Goal: Register for event/course

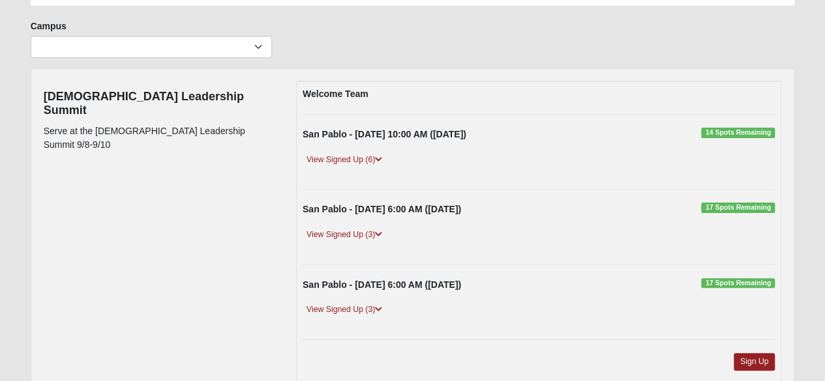
scroll to position [87, 0]
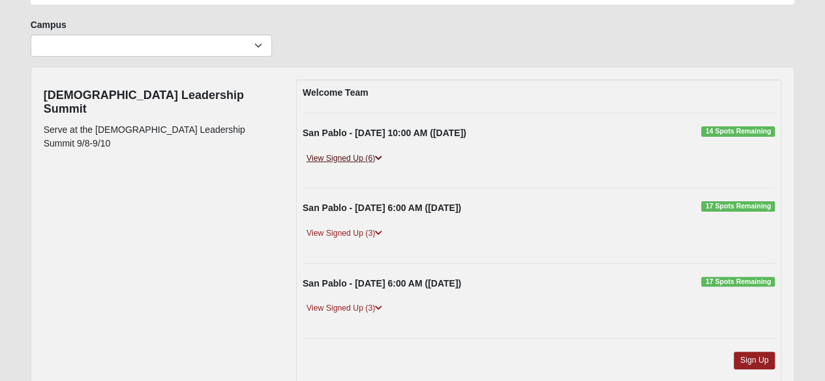
click at [362, 156] on link "View Signed Up (6)" at bounding box center [343, 159] width 83 height 14
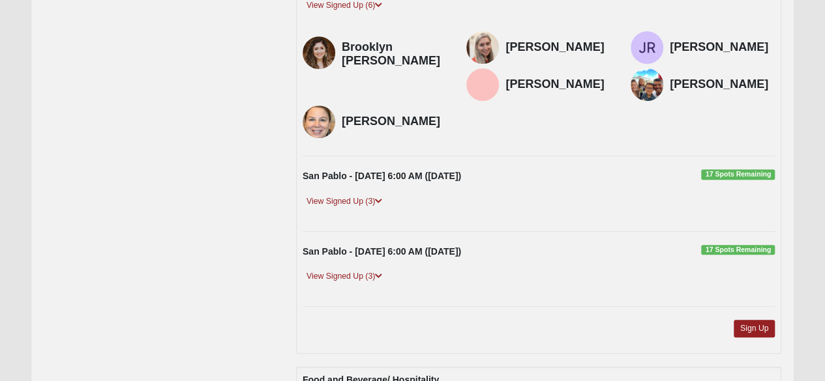
scroll to position [252, 0]
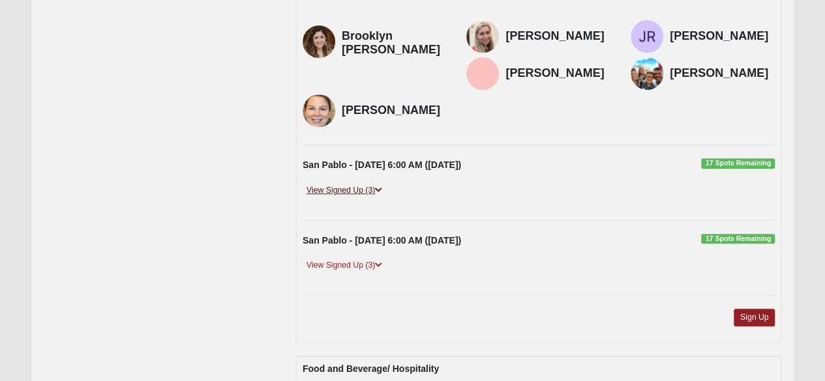
click at [332, 184] on link "View Signed Up (3)" at bounding box center [343, 191] width 83 height 14
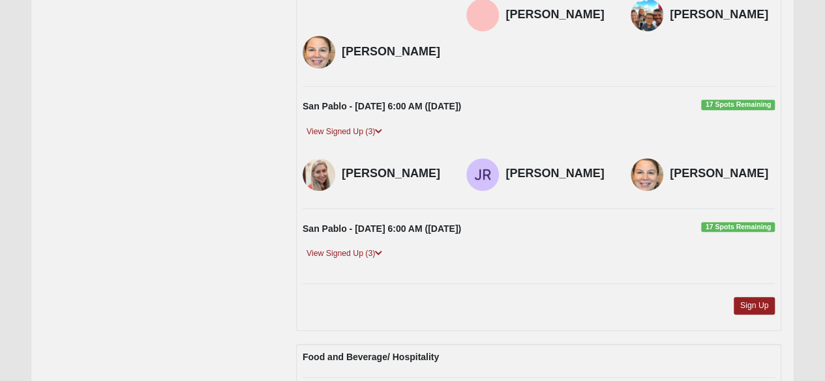
scroll to position [325, 0]
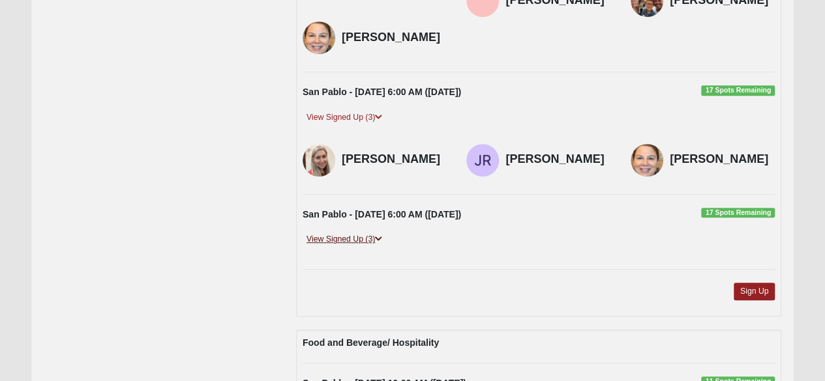
click at [342, 233] on link "View Signed Up (3)" at bounding box center [343, 240] width 83 height 14
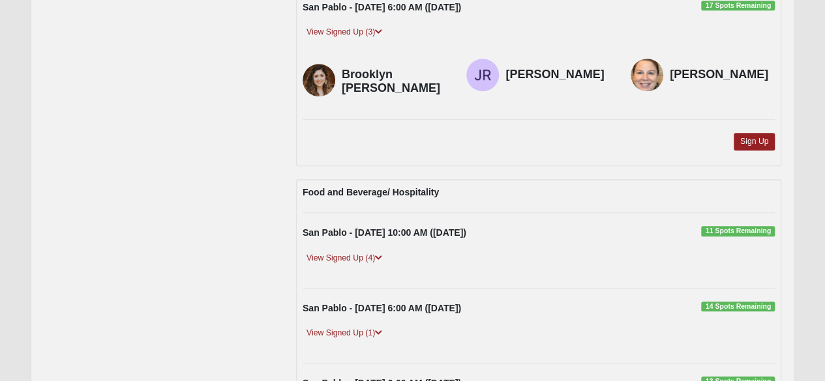
scroll to position [536, 0]
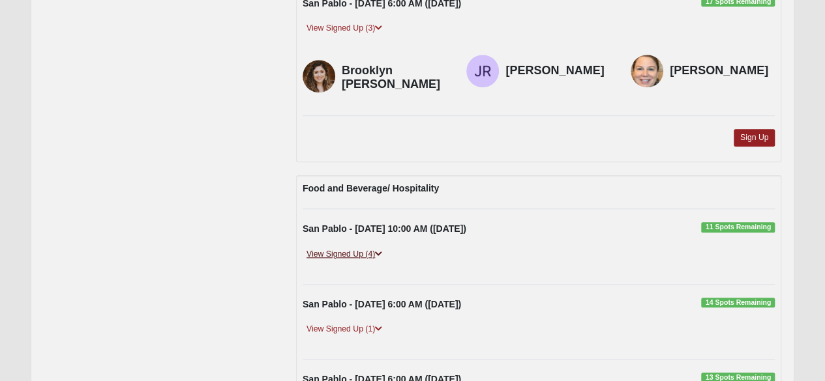
click at [324, 248] on link "View Signed Up (4)" at bounding box center [343, 255] width 83 height 14
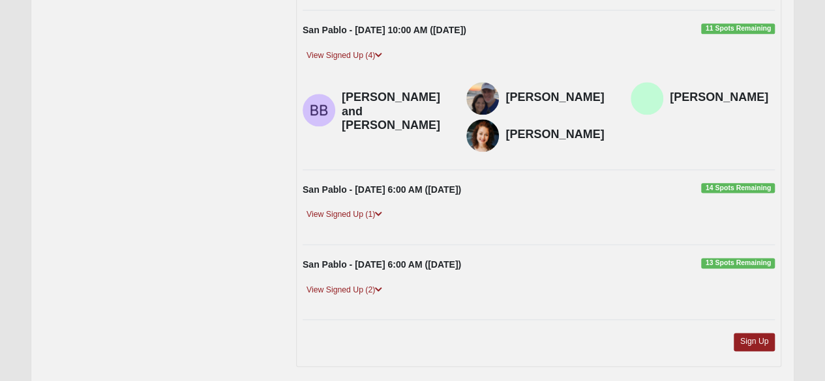
scroll to position [740, 0]
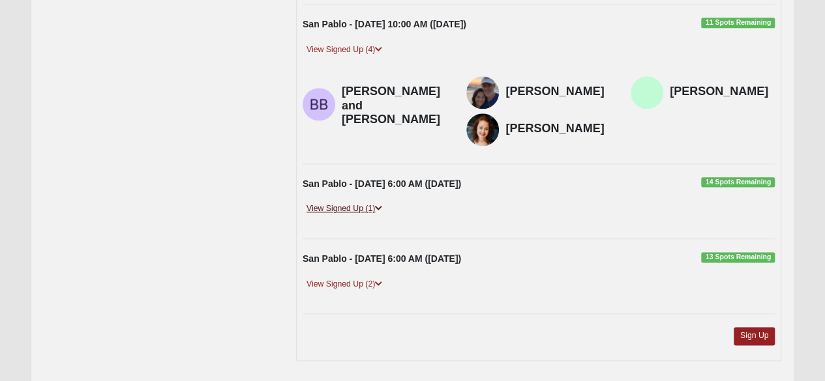
click at [346, 202] on link "View Signed Up (1)" at bounding box center [343, 209] width 83 height 14
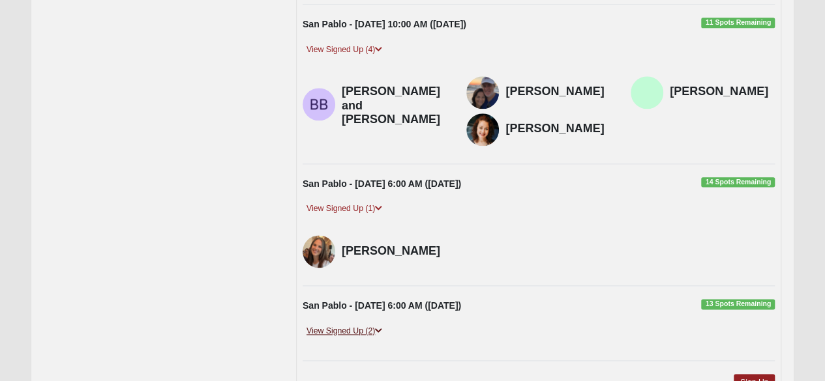
click at [332, 325] on link "View Signed Up (2)" at bounding box center [343, 332] width 83 height 14
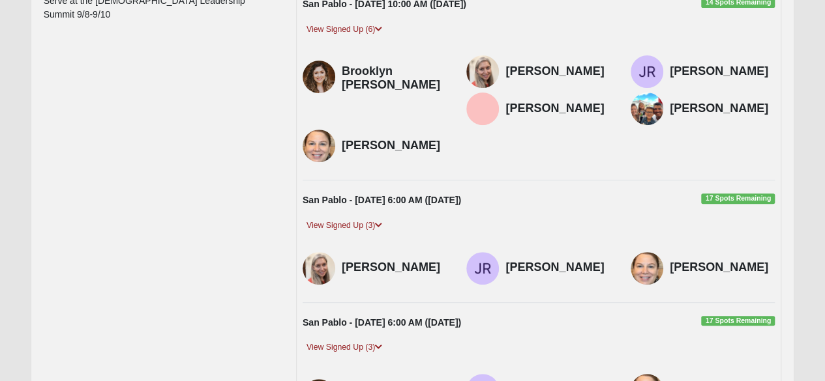
scroll to position [0, 0]
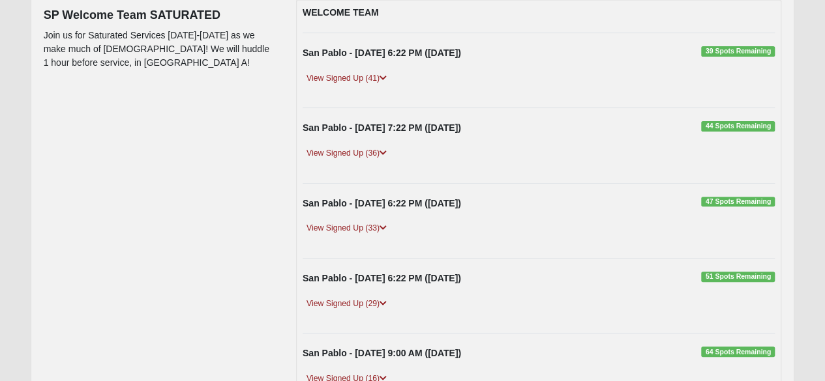
scroll to position [168, 0]
click at [349, 77] on link "View Signed Up (41)" at bounding box center [346, 78] width 88 height 14
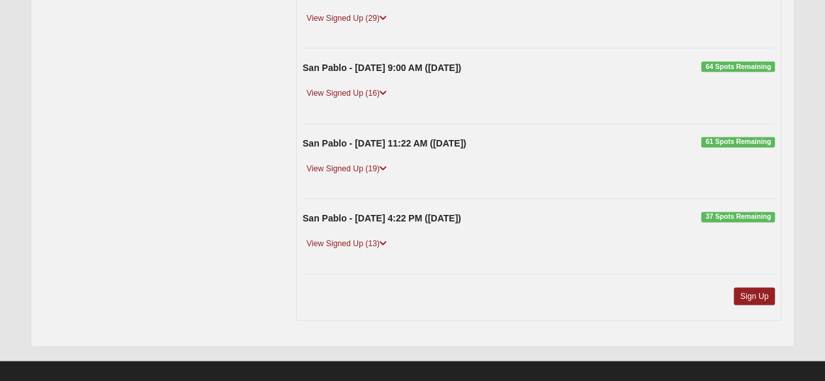
scroll to position [1001, 0]
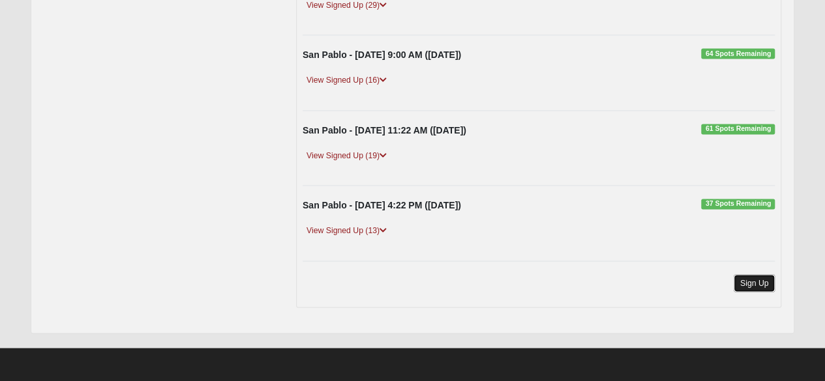
click at [736, 282] on link "Sign Up" at bounding box center [754, 283] width 42 height 18
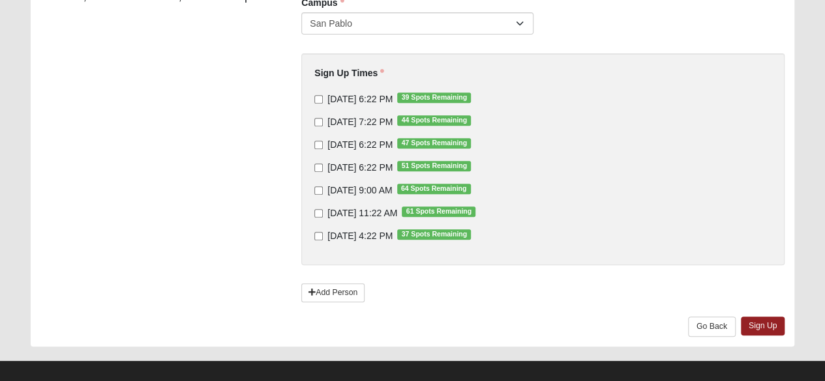
scroll to position [235, 0]
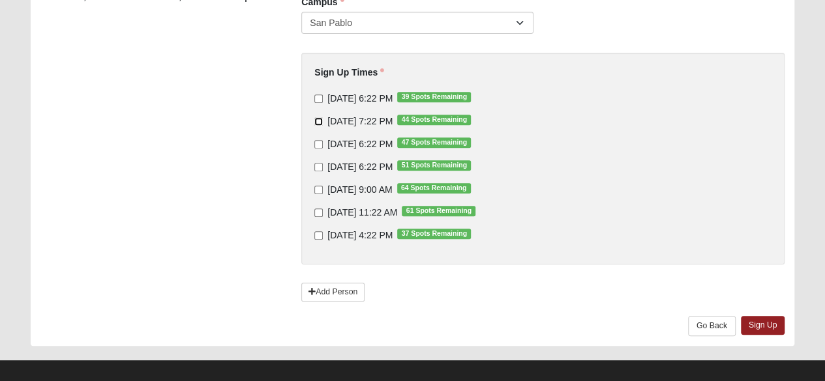
click at [318, 123] on input "[DATE] 7:22 PM 44 Spots Remaining" at bounding box center [318, 121] width 8 height 8
checkbox input "true"
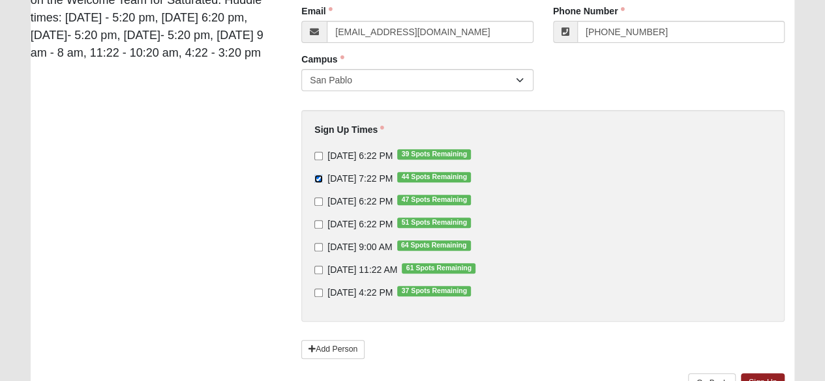
scroll to position [246, 0]
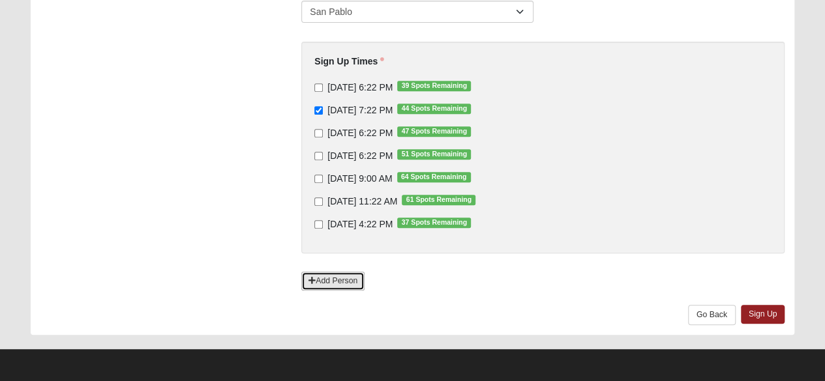
click at [323, 282] on link "Add Person" at bounding box center [332, 281] width 63 height 19
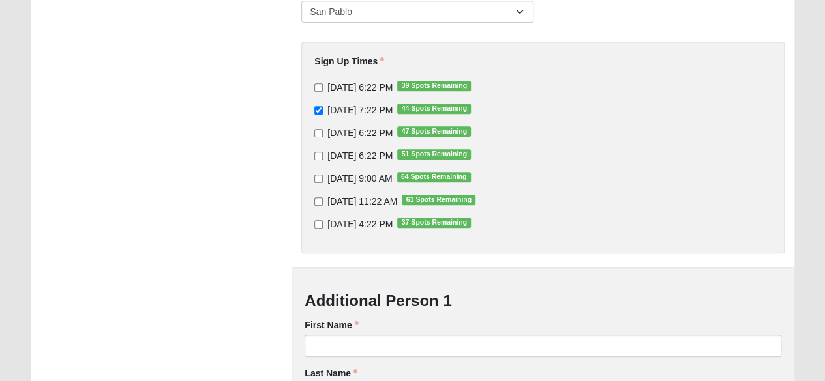
scroll to position [435, 0]
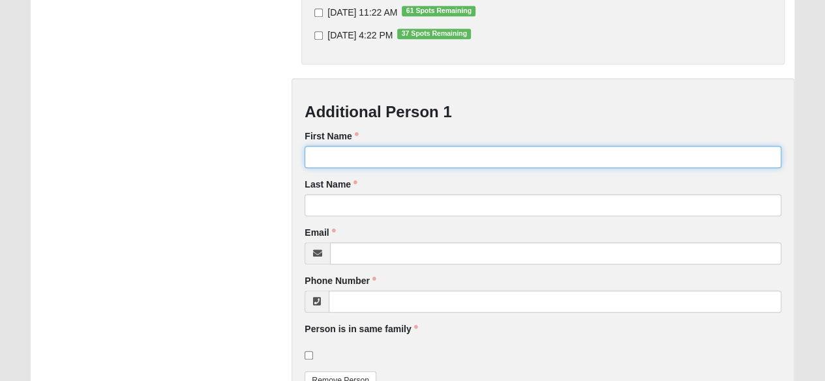
click at [349, 155] on input "First Name" at bounding box center [542, 157] width 476 height 22
type input "[PERSON_NAME]"
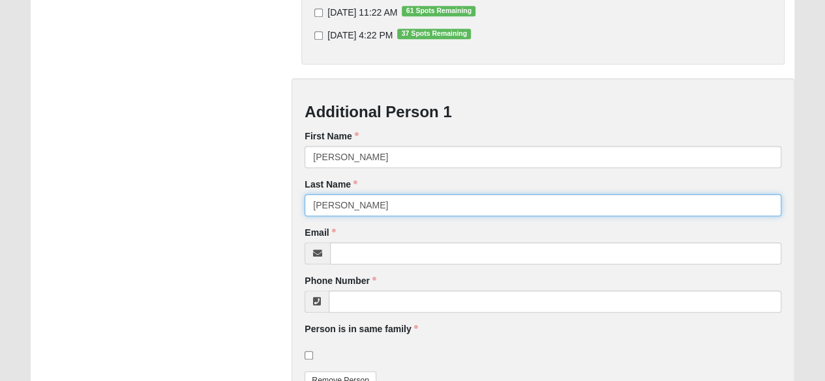
type input "[PERSON_NAME]"
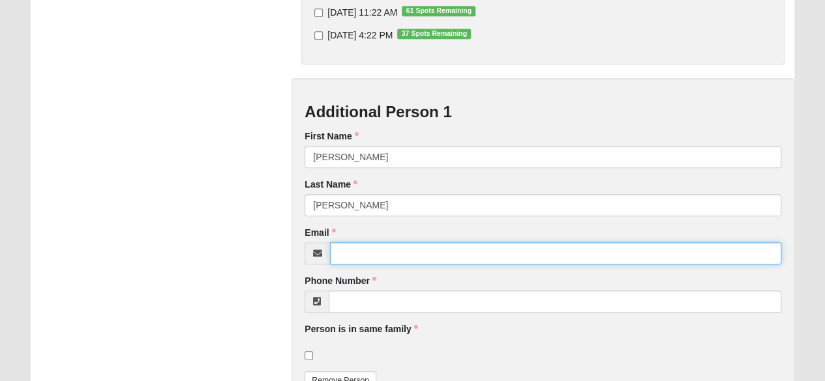
click at [344, 251] on input "Email" at bounding box center [555, 253] width 451 height 22
type input "[EMAIL_ADDRESS][DOMAIN_NAME]"
type input "[PHONE_NUMBER]"
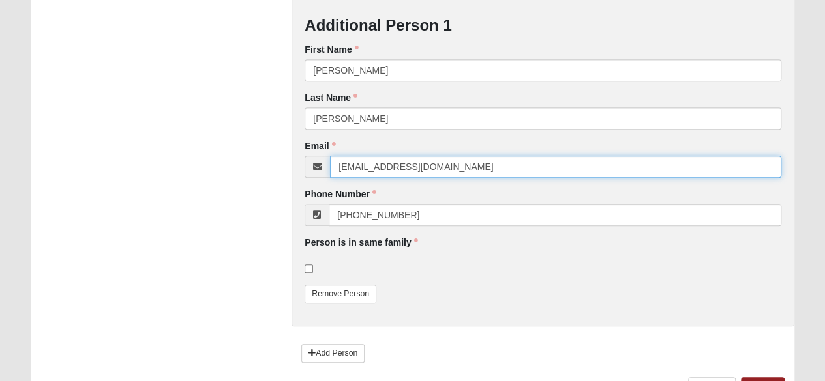
scroll to position [576, 0]
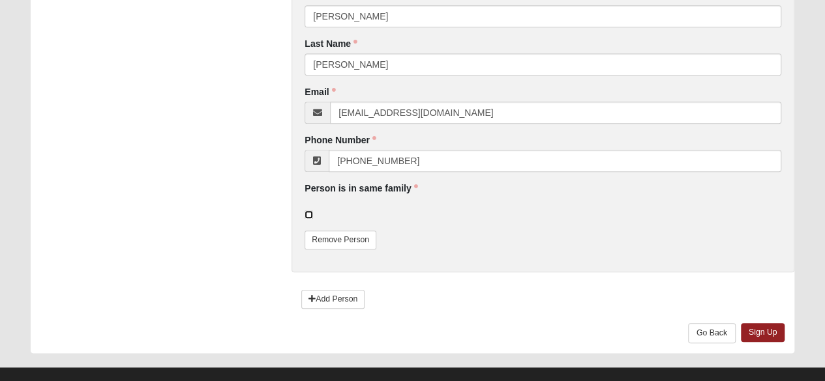
click at [306, 214] on input "checkbox" at bounding box center [308, 215] width 8 height 8
checkbox input "true"
click at [763, 331] on link "Sign Up" at bounding box center [762, 332] width 44 height 19
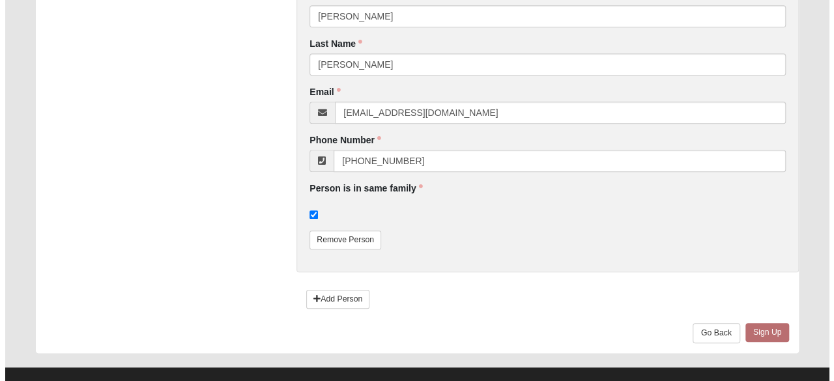
scroll to position [0, 0]
